Goal: Transaction & Acquisition: Obtain resource

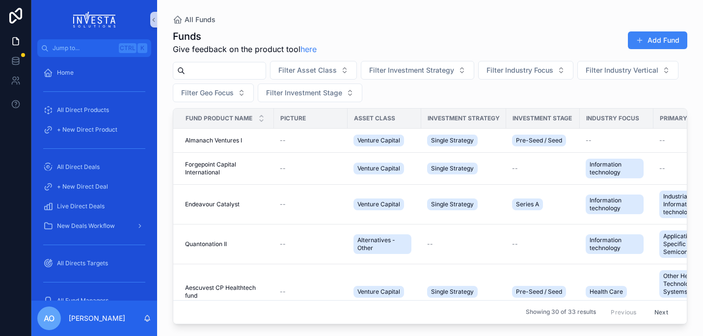
click at [223, 72] on input "scrollable content" at bounding box center [225, 71] width 80 height 14
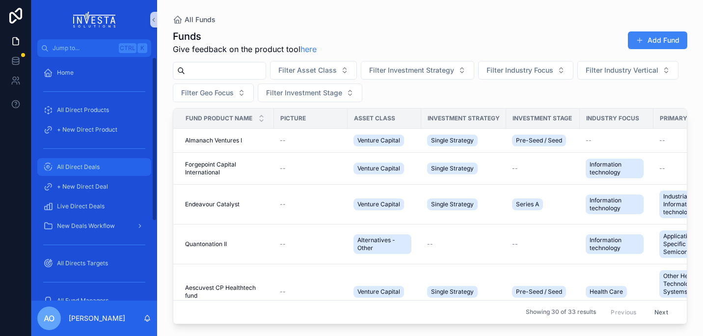
click at [85, 165] on span "All Direct Deals" at bounding box center [78, 167] width 43 height 8
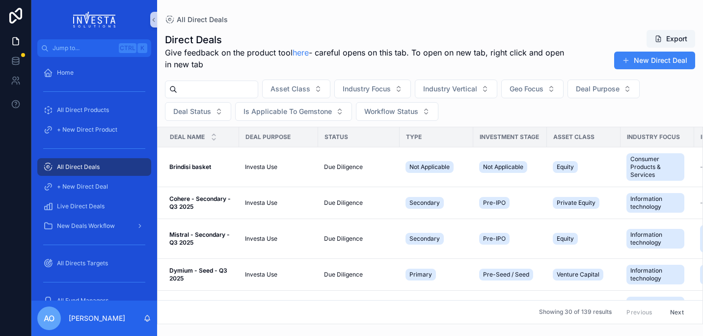
click at [227, 86] on input "scrollable content" at bounding box center [217, 89] width 80 height 14
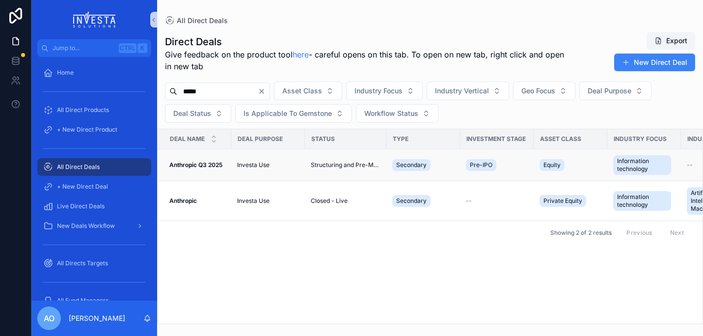
type input "*****"
click at [199, 166] on strong "Anthropic Q3 2025" at bounding box center [195, 164] width 53 height 7
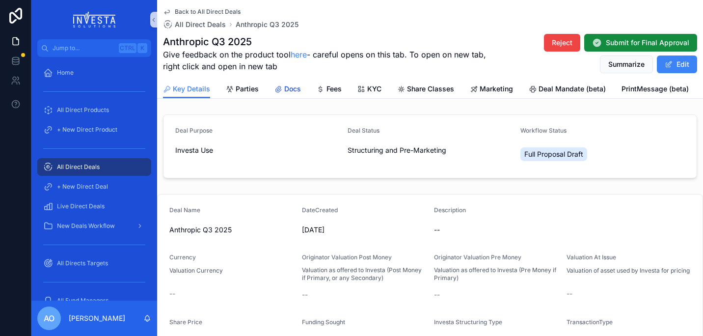
click at [289, 87] on span "Docs" at bounding box center [292, 89] width 17 height 10
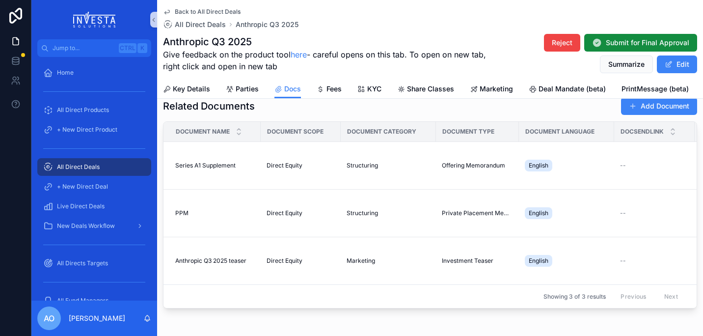
scroll to position [14, 0]
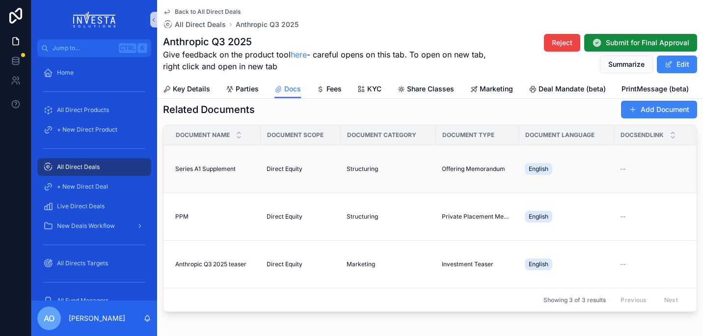
click at [616, 191] on td "--" at bounding box center [654, 169] width 80 height 48
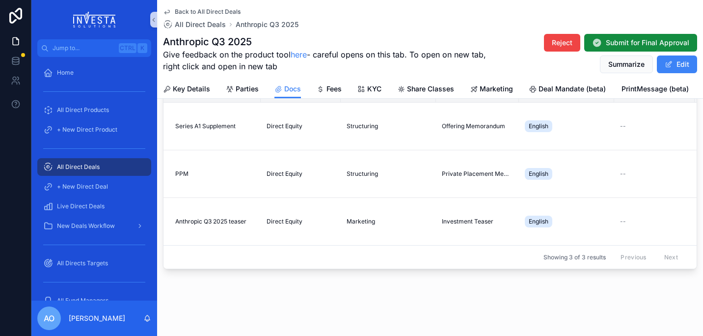
scroll to position [0, 0]
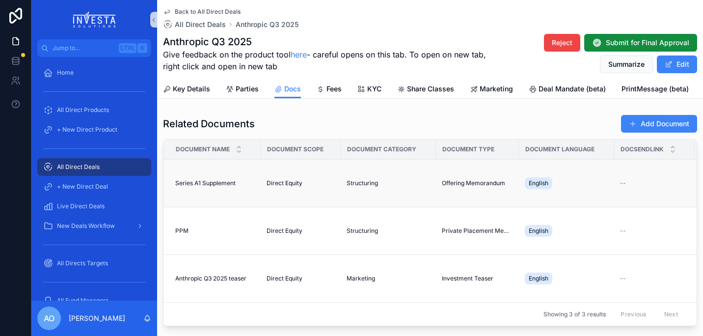
click at [210, 183] on span "Series A1 Supplement" at bounding box center [205, 183] width 60 height 8
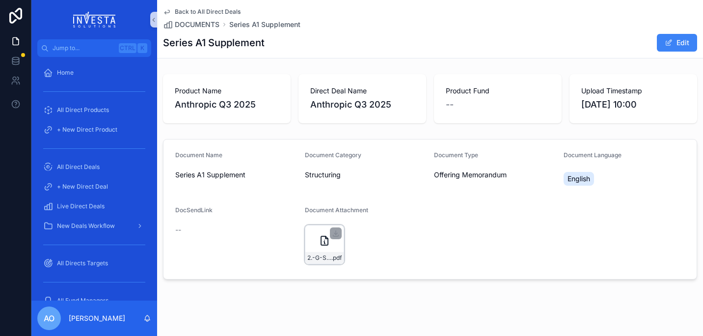
click at [320, 239] on icon "scrollable content" at bounding box center [325, 241] width 12 height 12
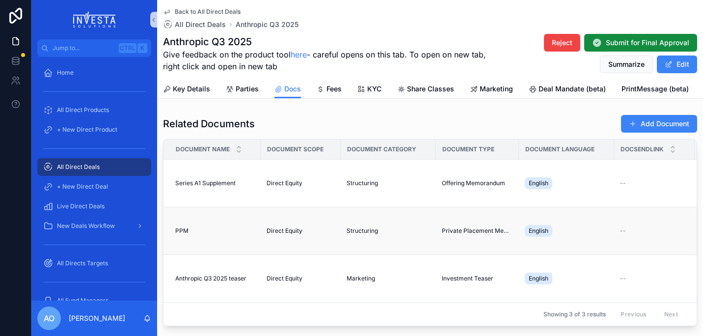
click at [182, 228] on span "PPM" at bounding box center [181, 231] width 13 height 8
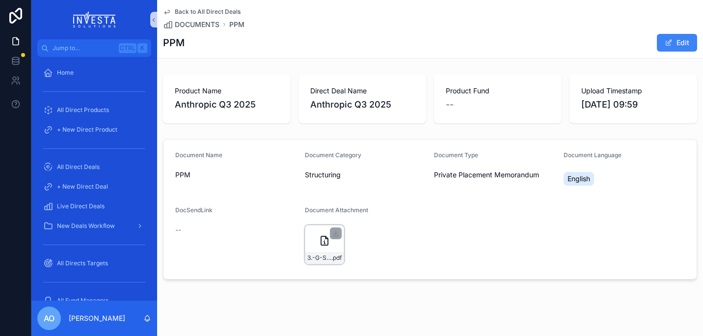
click at [321, 246] on icon "scrollable content" at bounding box center [325, 241] width 12 height 12
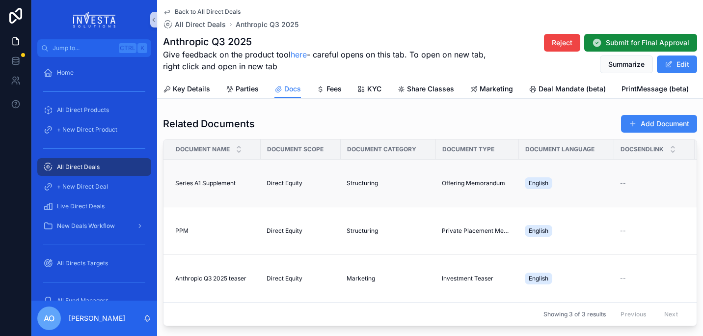
click at [211, 184] on span "Series A1 Supplement" at bounding box center [205, 183] width 60 height 8
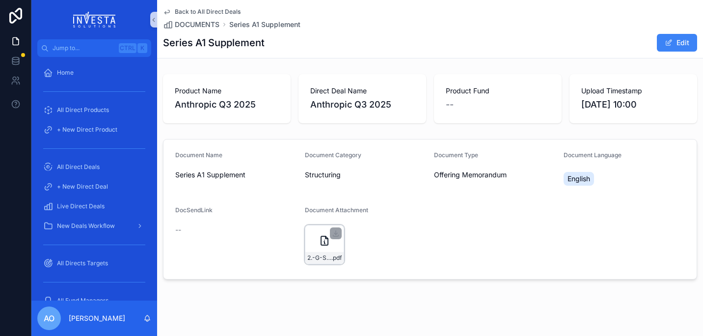
click at [325, 240] on icon "scrollable content" at bounding box center [325, 241] width 12 height 12
